Goal: Information Seeking & Learning: Learn about a topic

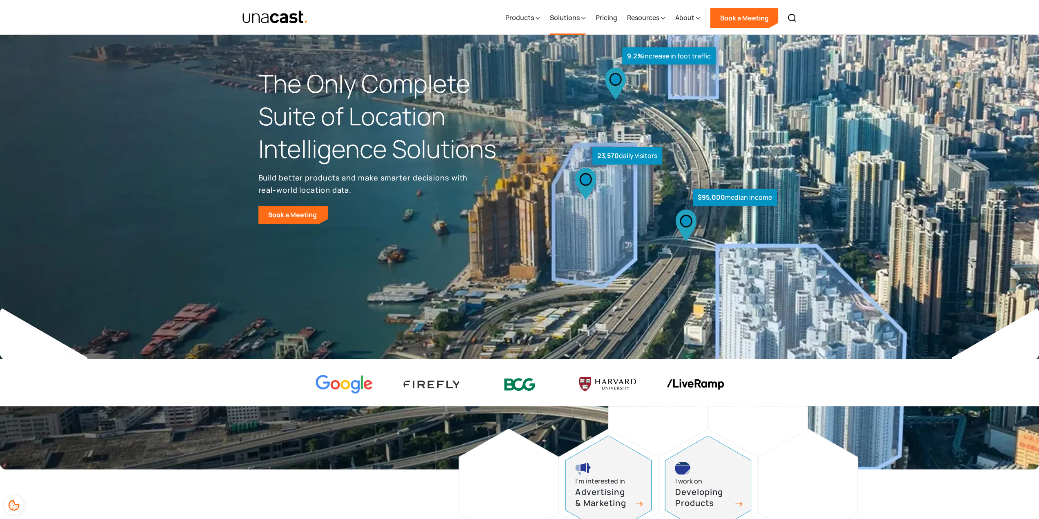
click at [578, 18] on div "Solutions" at bounding box center [564, 18] width 30 height 10
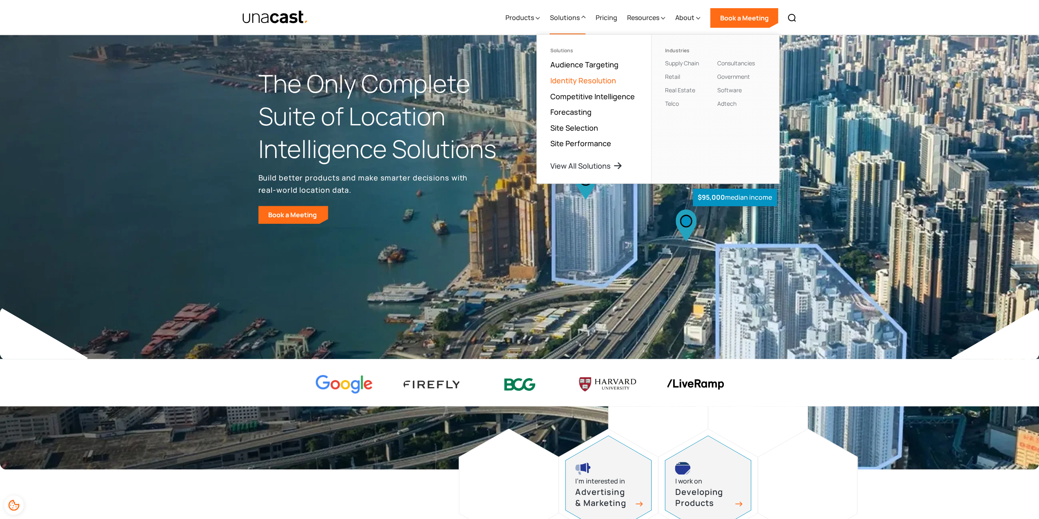
click at [581, 82] on link "Identity Resolution" at bounding box center [583, 81] width 66 height 10
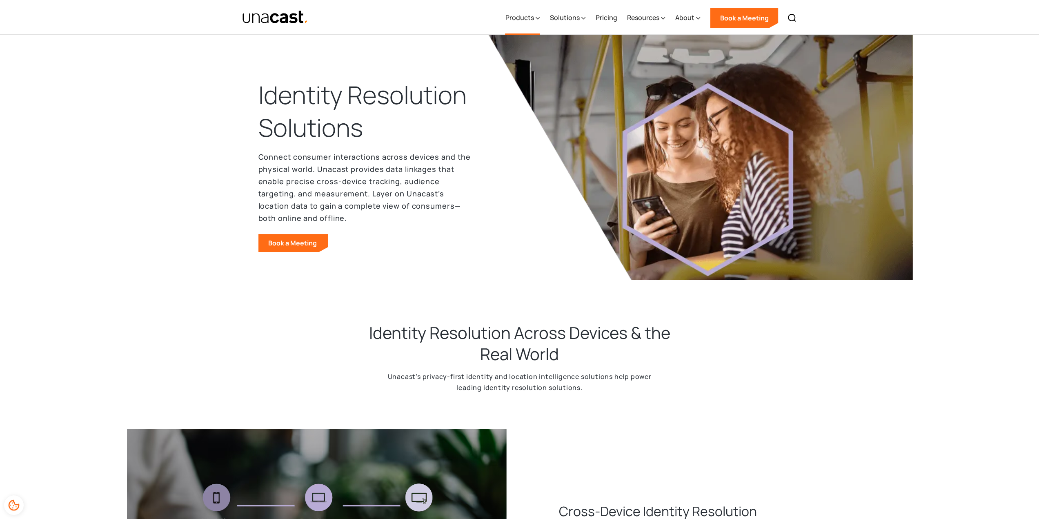
click at [517, 21] on div "Products" at bounding box center [519, 18] width 29 height 10
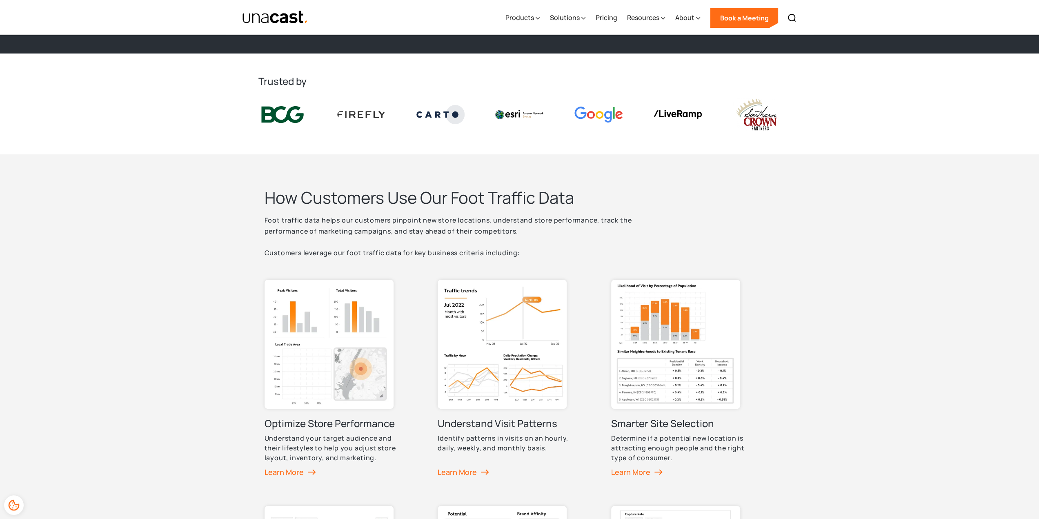
scroll to position [204, 0]
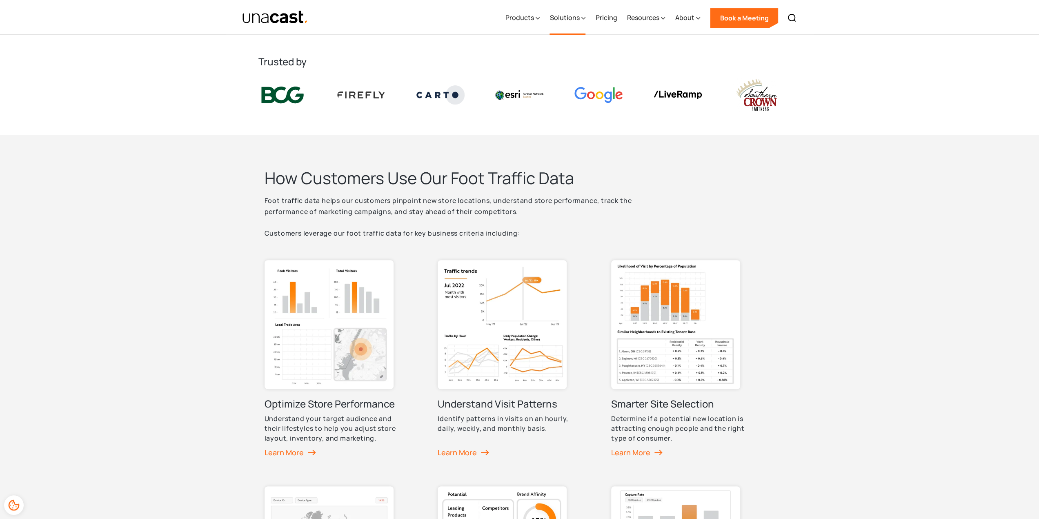
click at [585, 20] on icon at bounding box center [583, 18] width 4 height 9
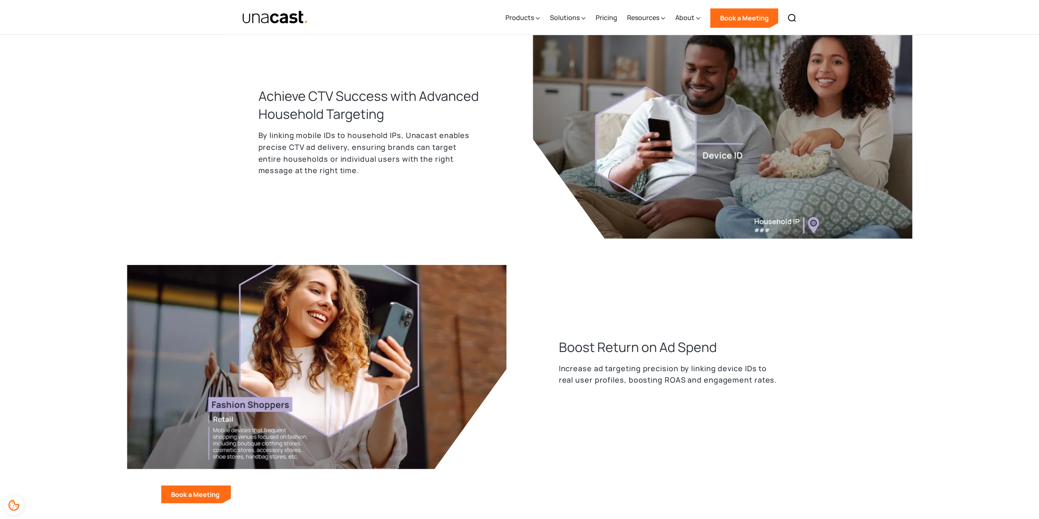
scroll to position [1184, 0]
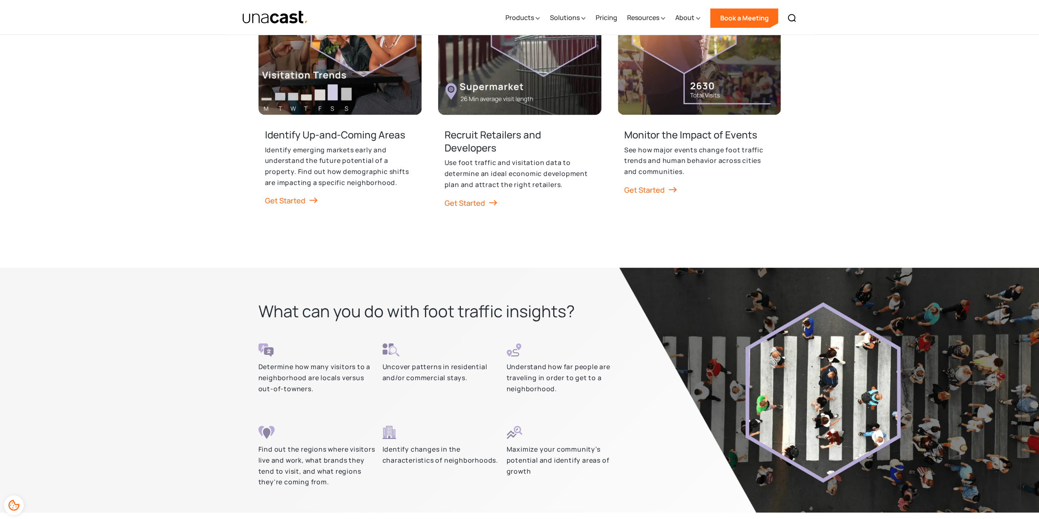
scroll to position [1429, 0]
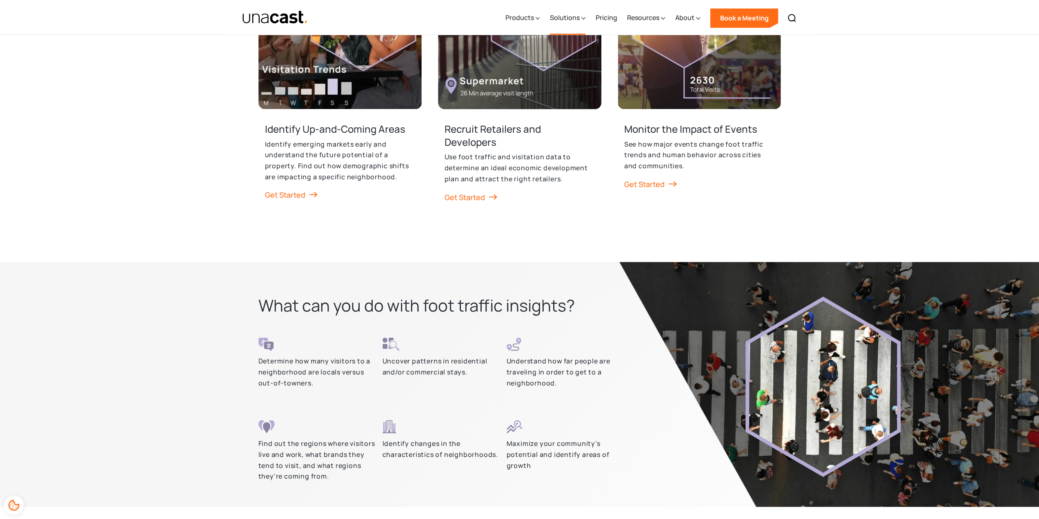
click at [578, 19] on div "Solutions" at bounding box center [564, 18] width 30 height 10
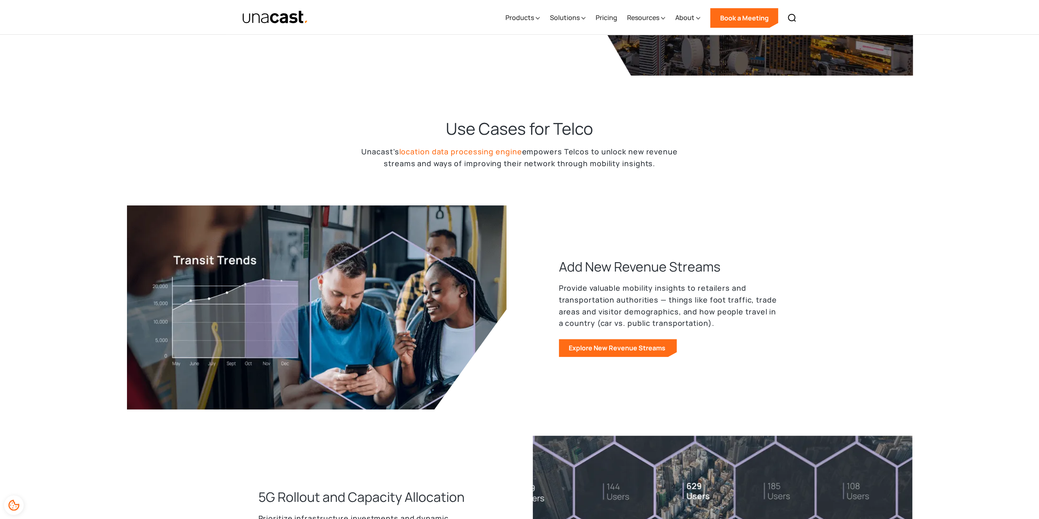
scroll to position [449, 0]
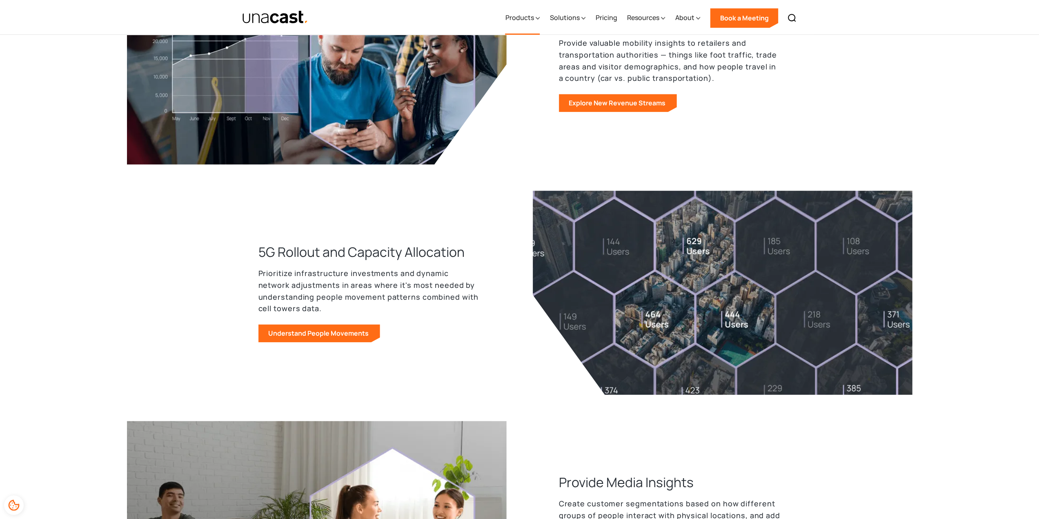
click at [514, 20] on div "Products" at bounding box center [519, 18] width 29 height 10
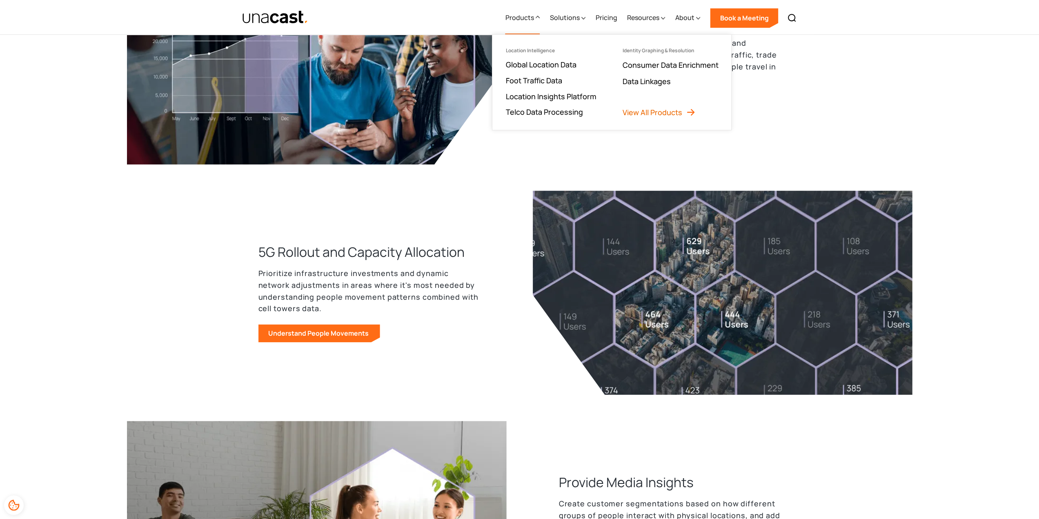
click at [645, 112] on link "View All Products" at bounding box center [658, 112] width 73 height 10
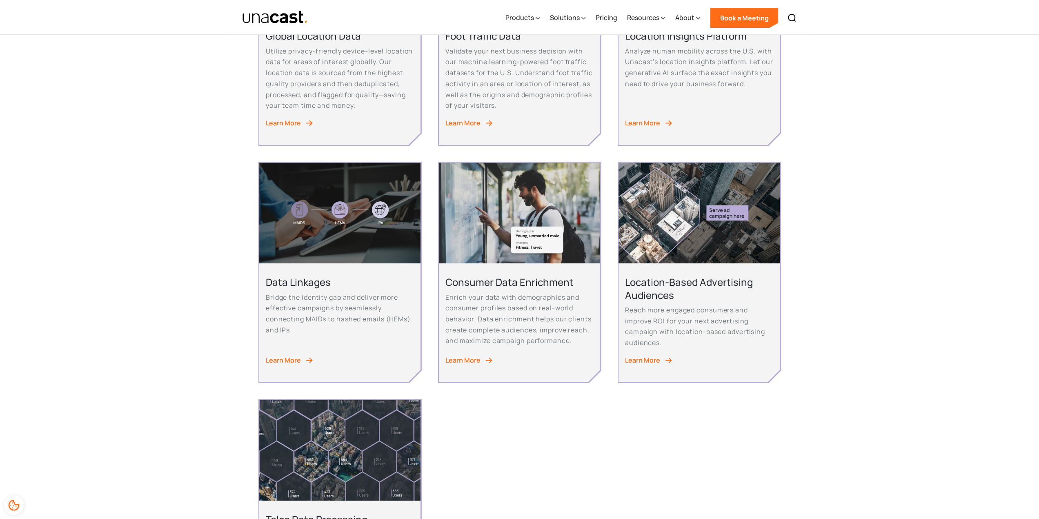
scroll to position [408, 0]
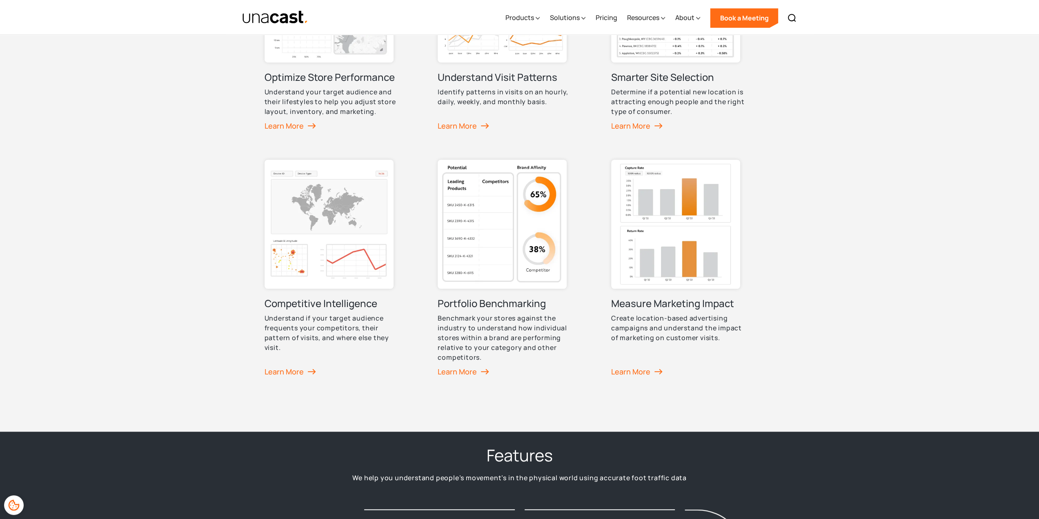
scroll to position [286, 0]
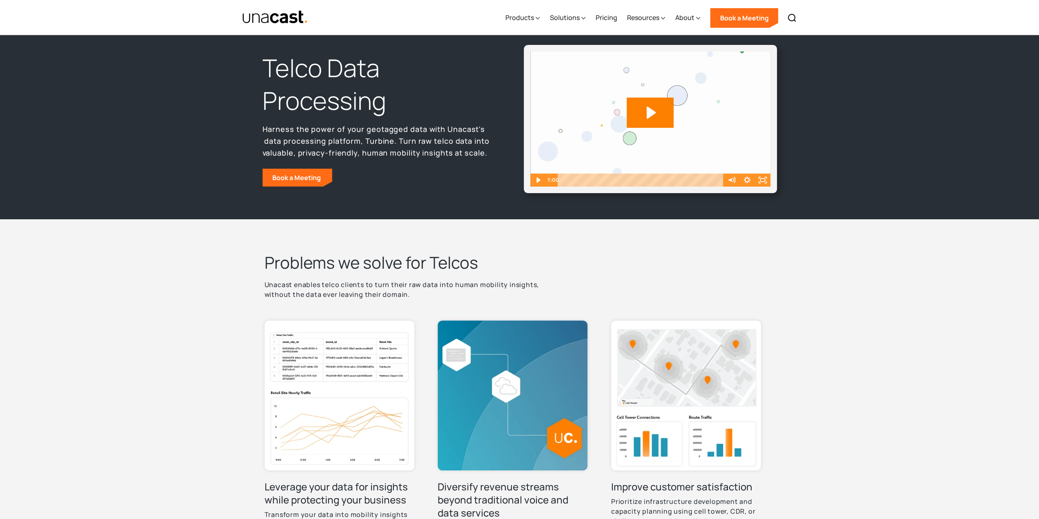
scroll to position [163, 0]
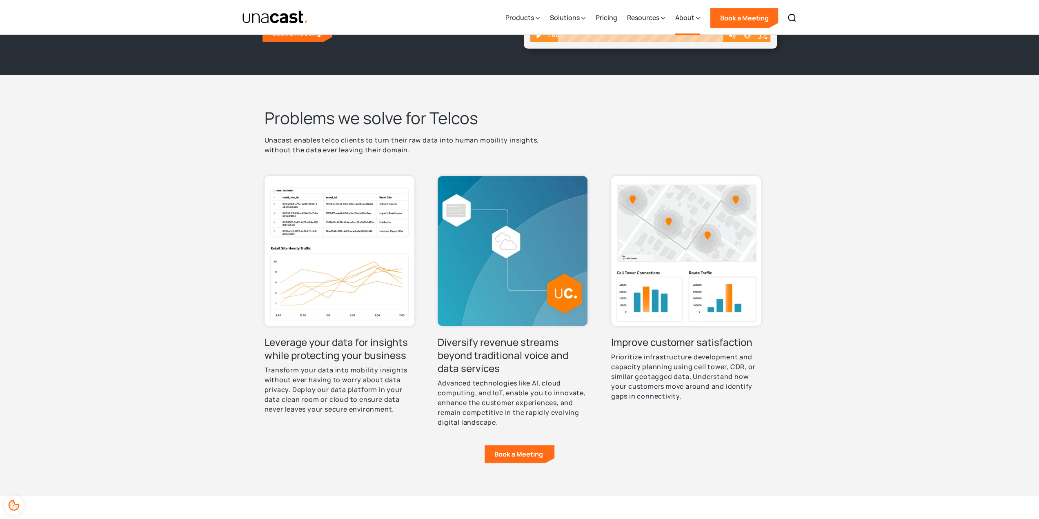
click at [695, 18] on div "About" at bounding box center [687, 17] width 25 height 33
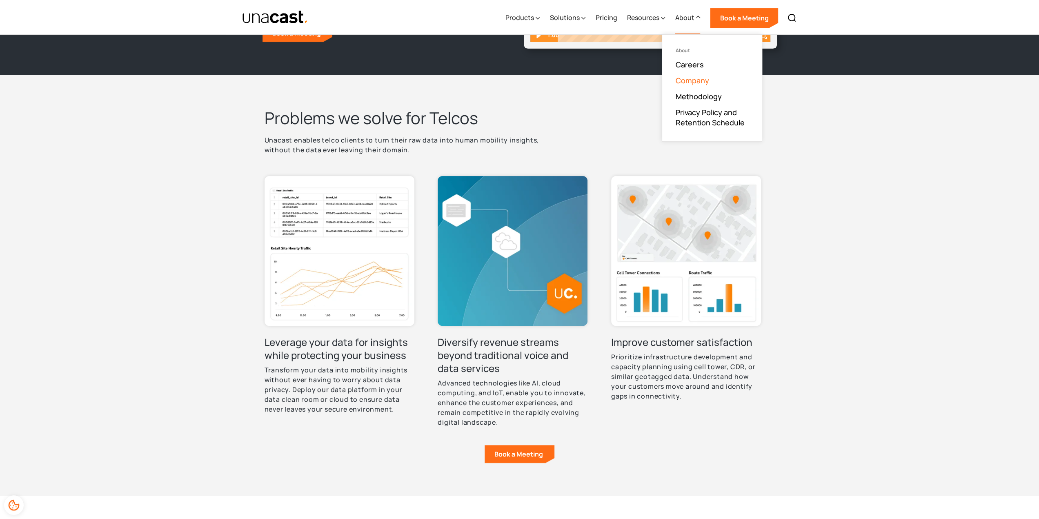
click at [694, 80] on link "Company" at bounding box center [691, 81] width 33 height 10
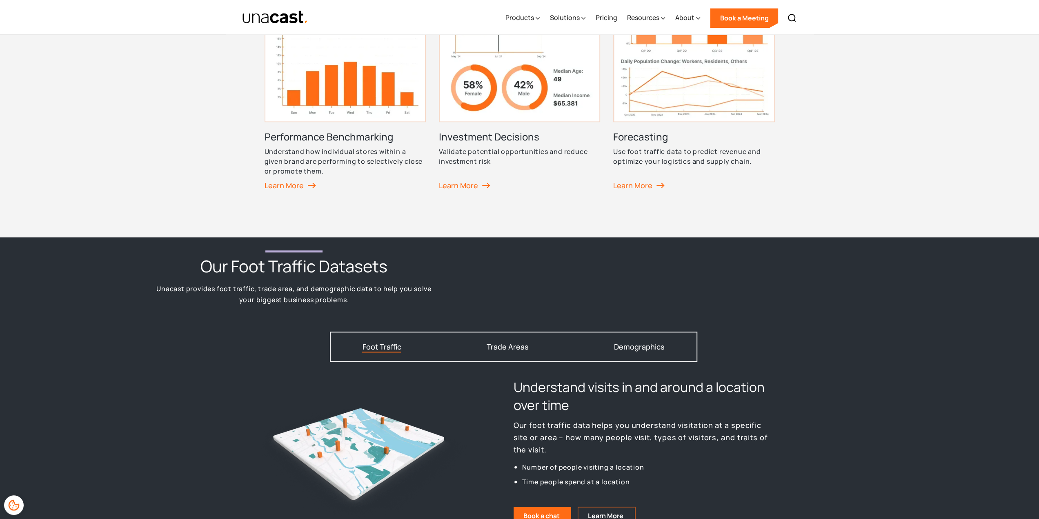
scroll to position [939, 0]
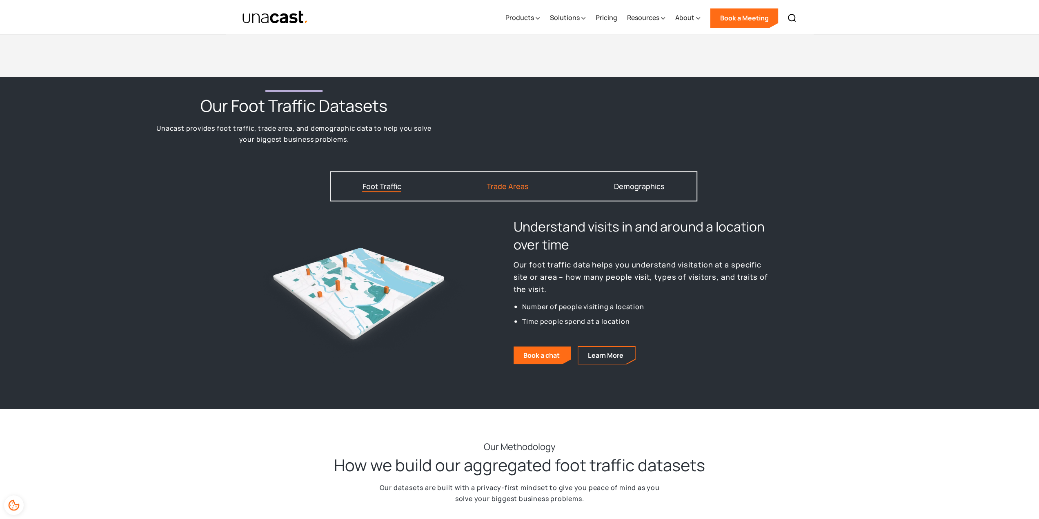
click at [522, 188] on div "Trade Areas" at bounding box center [508, 185] width 42 height 7
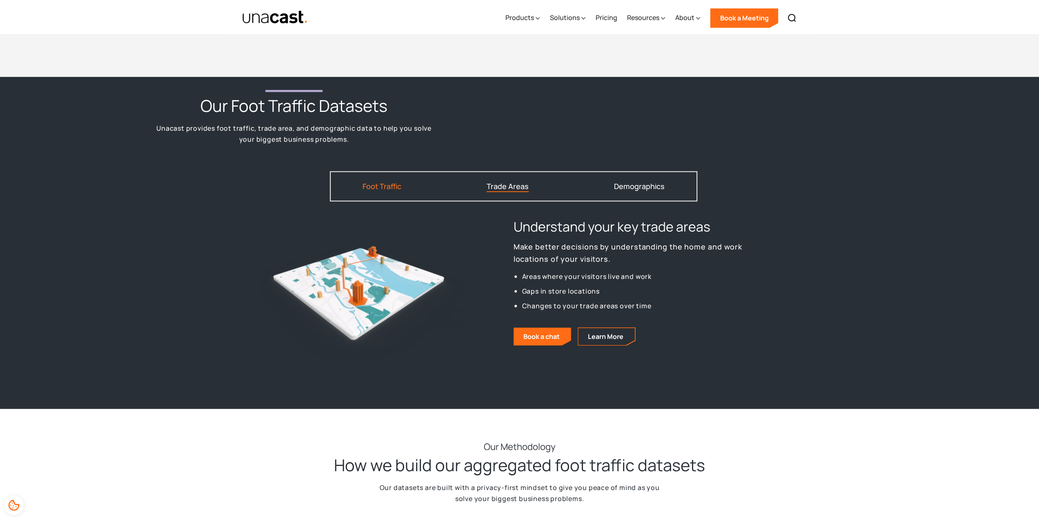
click at [388, 187] on div "Foot Traffic" at bounding box center [381, 185] width 39 height 7
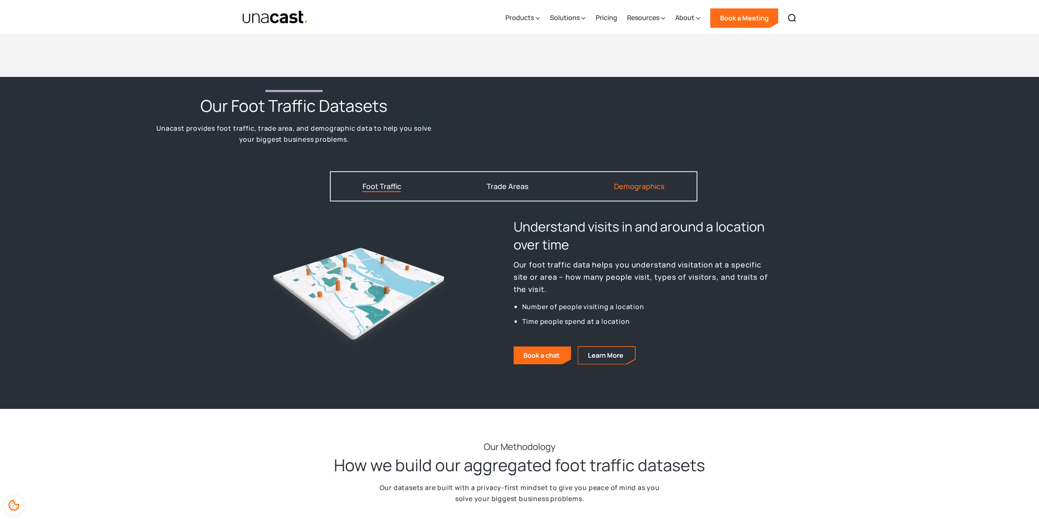
click at [630, 187] on div "Demographics" at bounding box center [639, 185] width 51 height 7
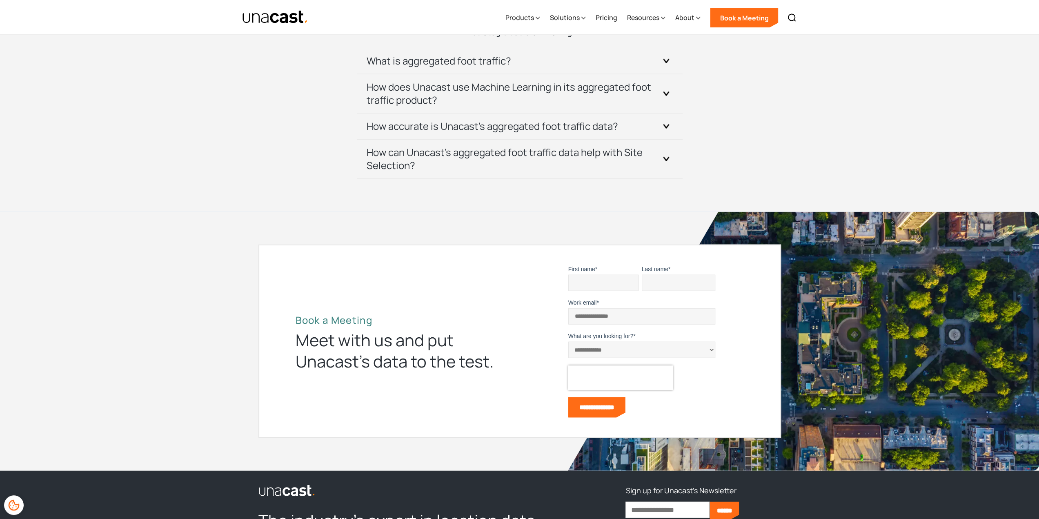
scroll to position [1796, 0]
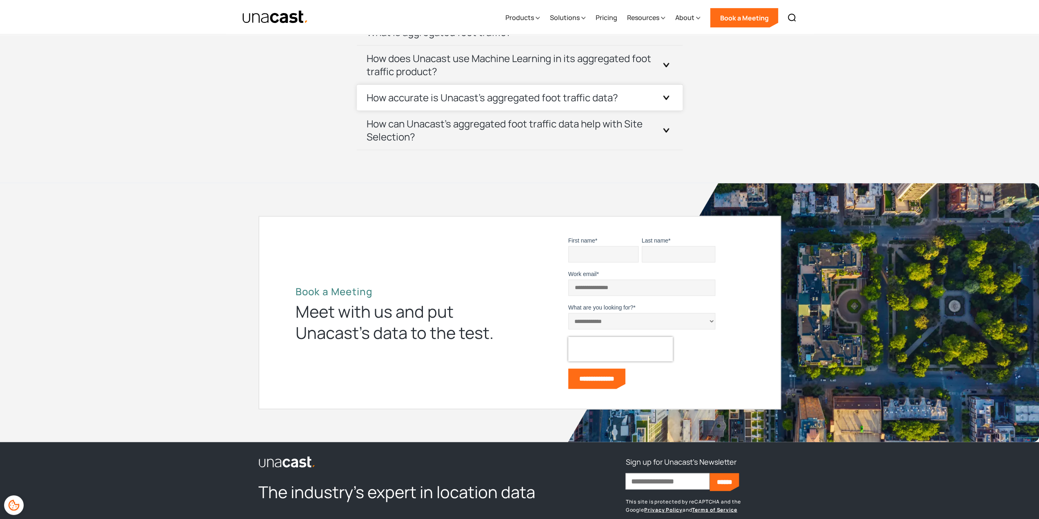
click at [669, 98] on div at bounding box center [666, 97] width 13 height 13
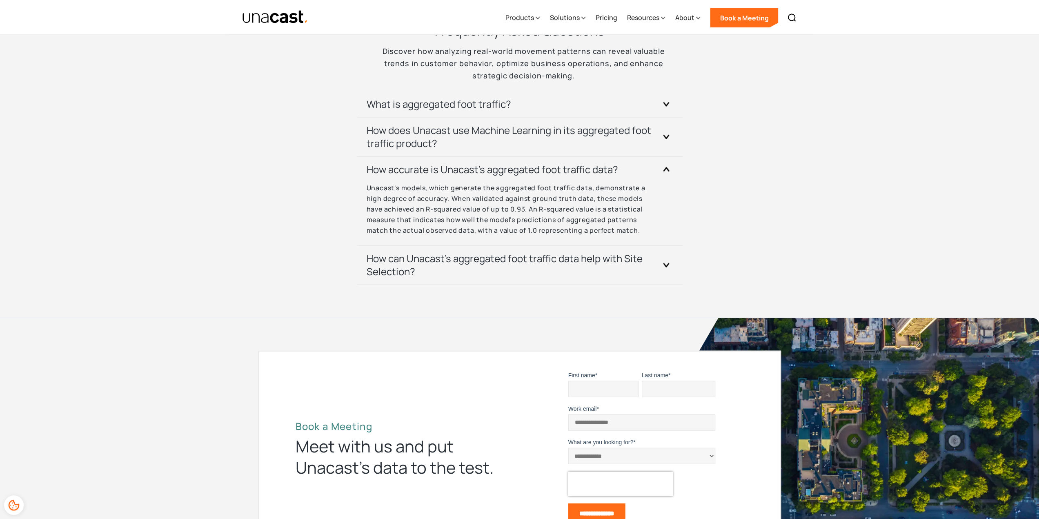
scroll to position [1715, 0]
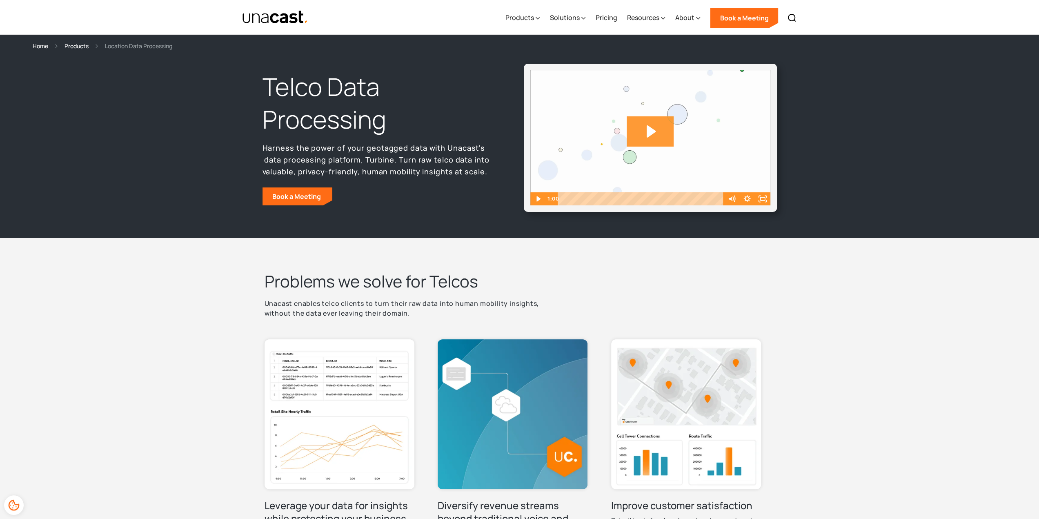
click at [653, 134] on icon "Play Video: Unacast_Scale_Final" at bounding box center [650, 131] width 47 height 30
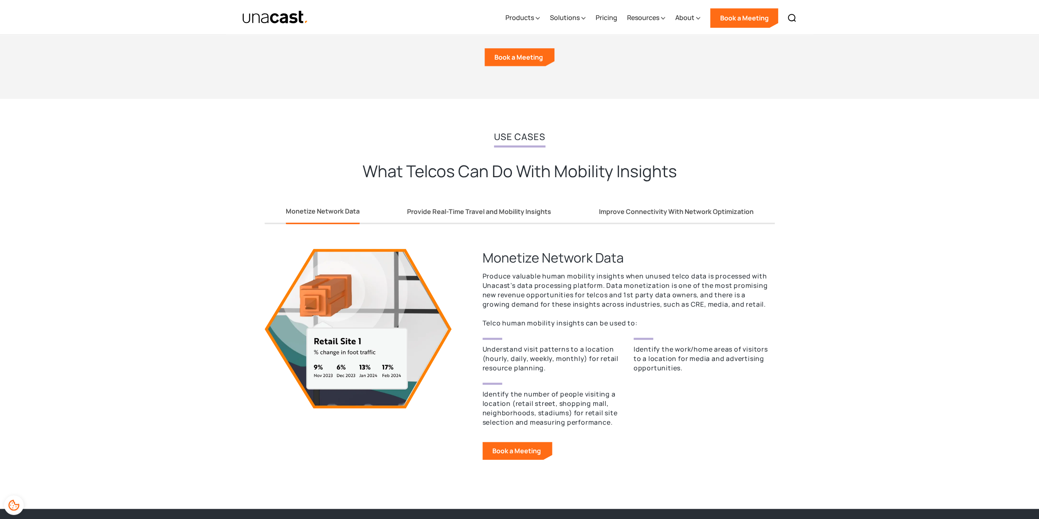
scroll to position [572, 0]
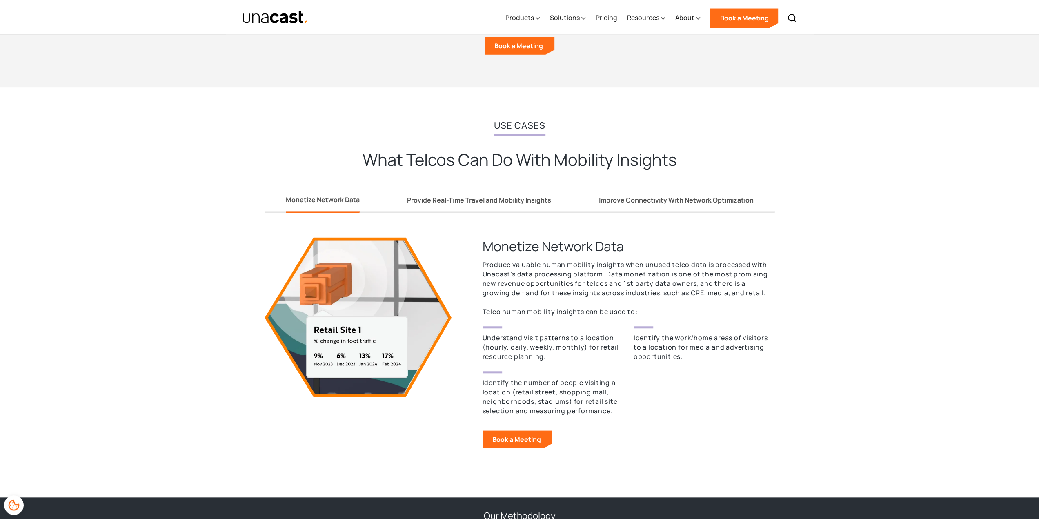
click at [698, 292] on p "Produce valuable human mobility insights when unused telco data is processed wi…" at bounding box center [626, 288] width 287 height 56
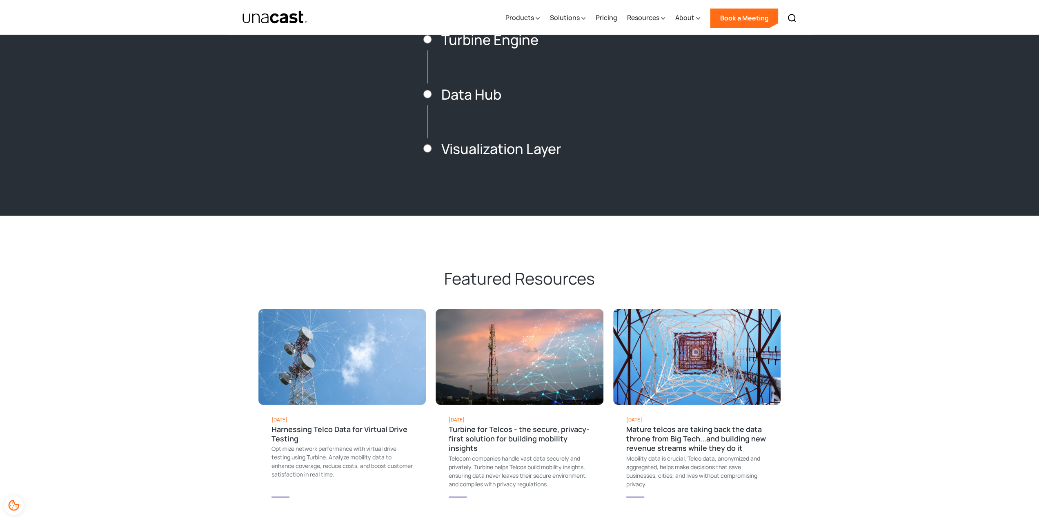
scroll to position [1225, 0]
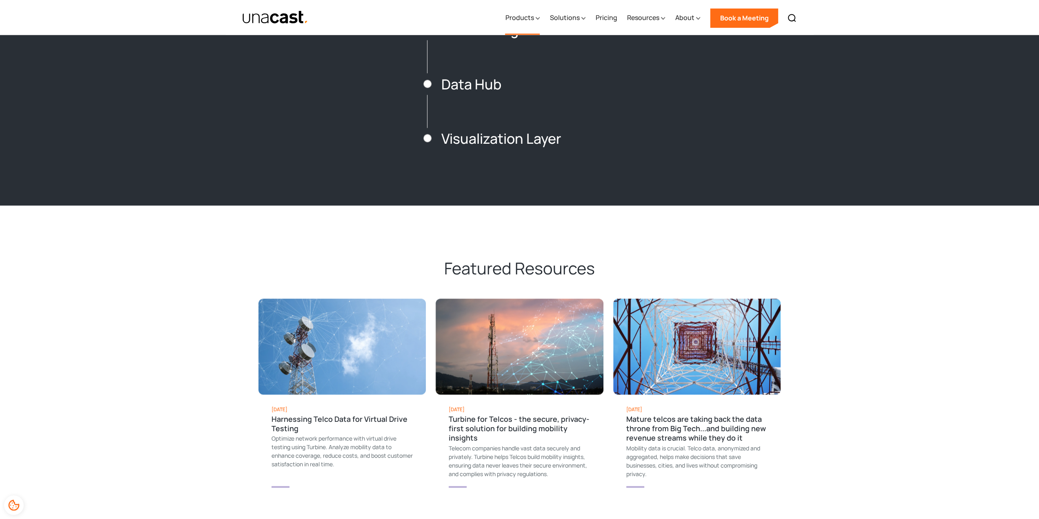
click at [530, 21] on div "Products" at bounding box center [519, 18] width 29 height 10
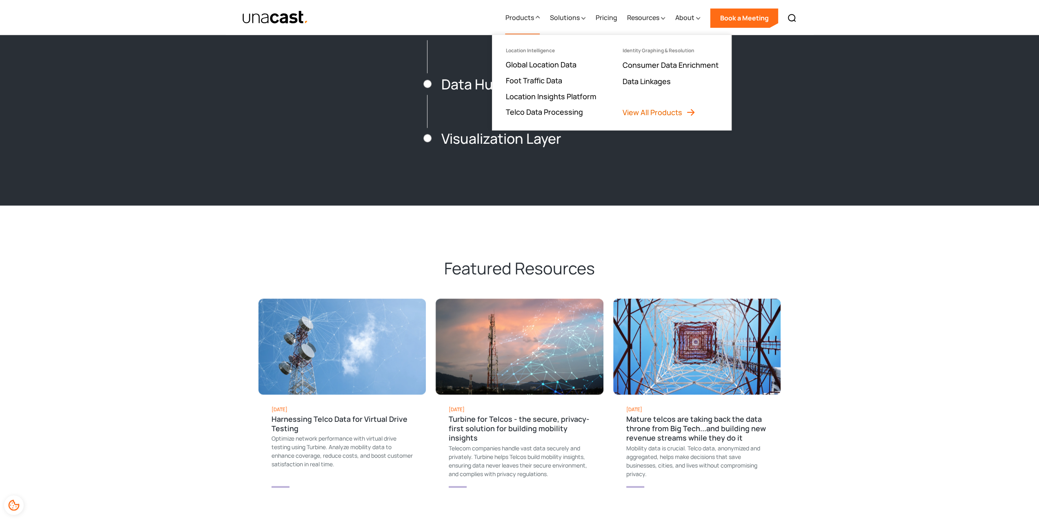
click at [660, 111] on link "View All Products" at bounding box center [658, 112] width 73 height 10
